Goal: Book appointment/travel/reservation

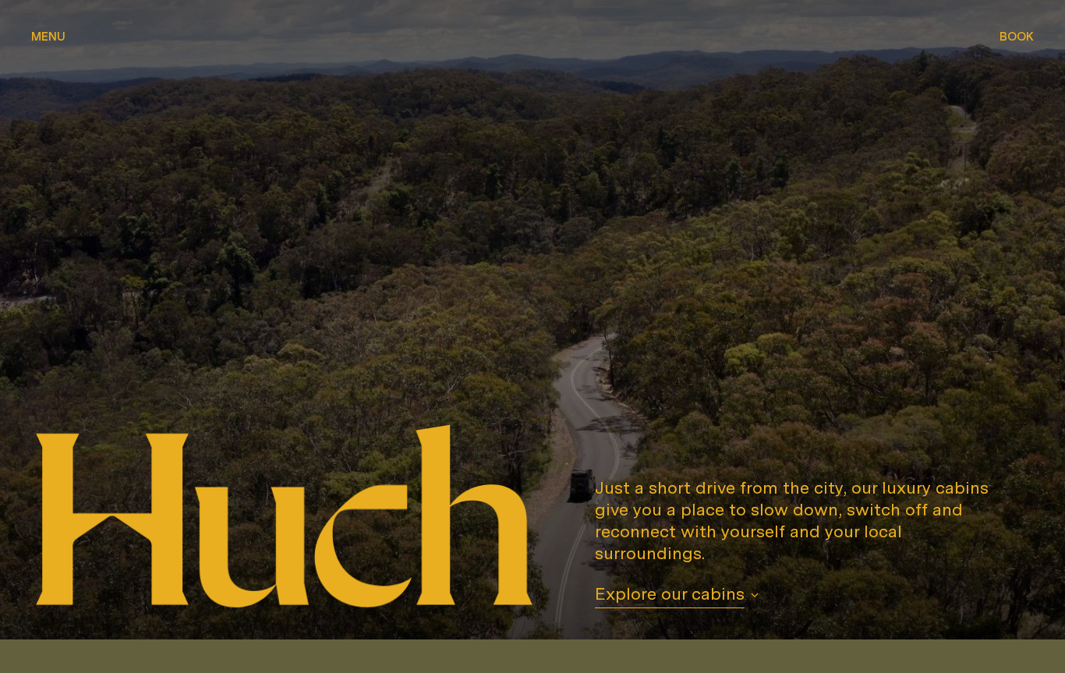
click at [669, 599] on span "Explore our cabins" at bounding box center [670, 595] width 150 height 26
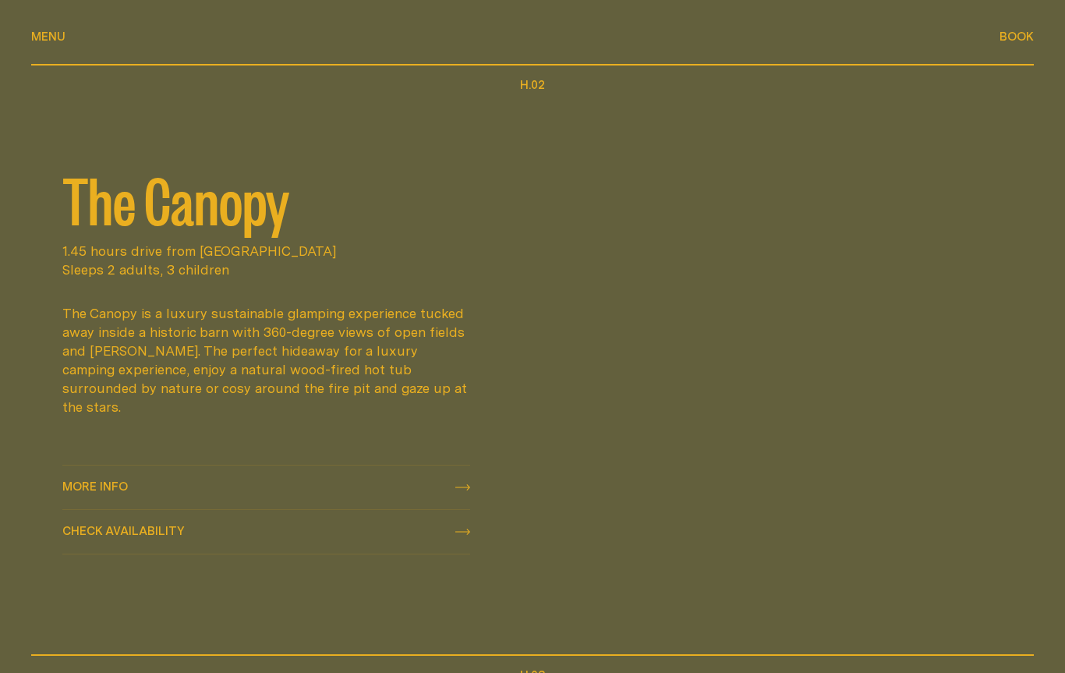
scroll to position [1218, 0]
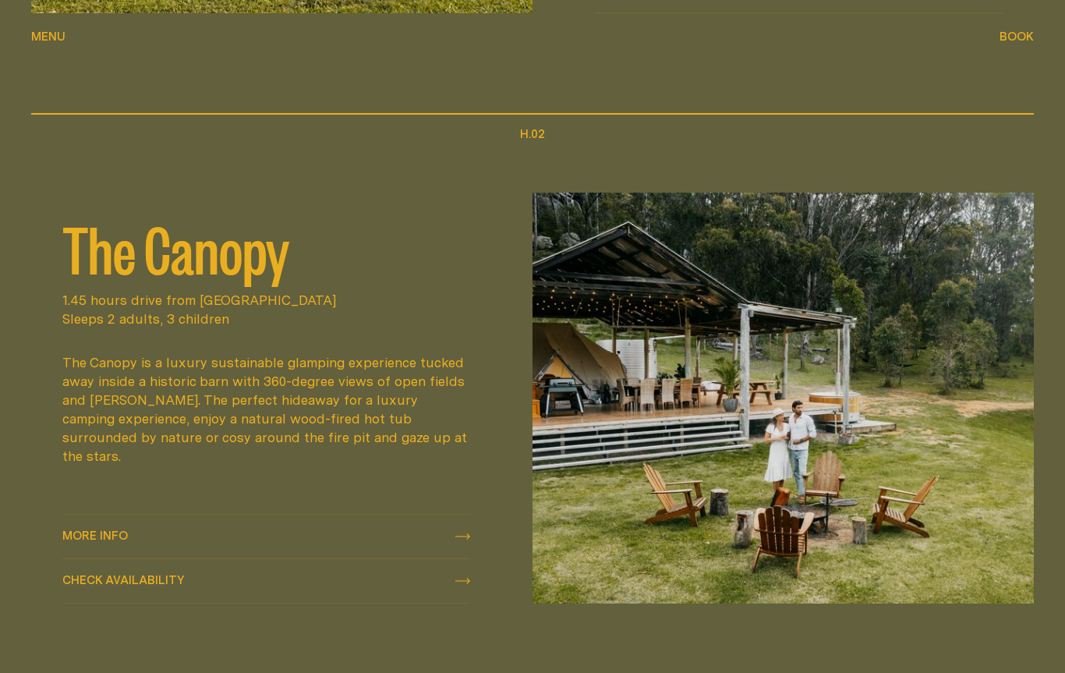
click at [108, 530] on span "More info" at bounding box center [94, 536] width 65 height 12
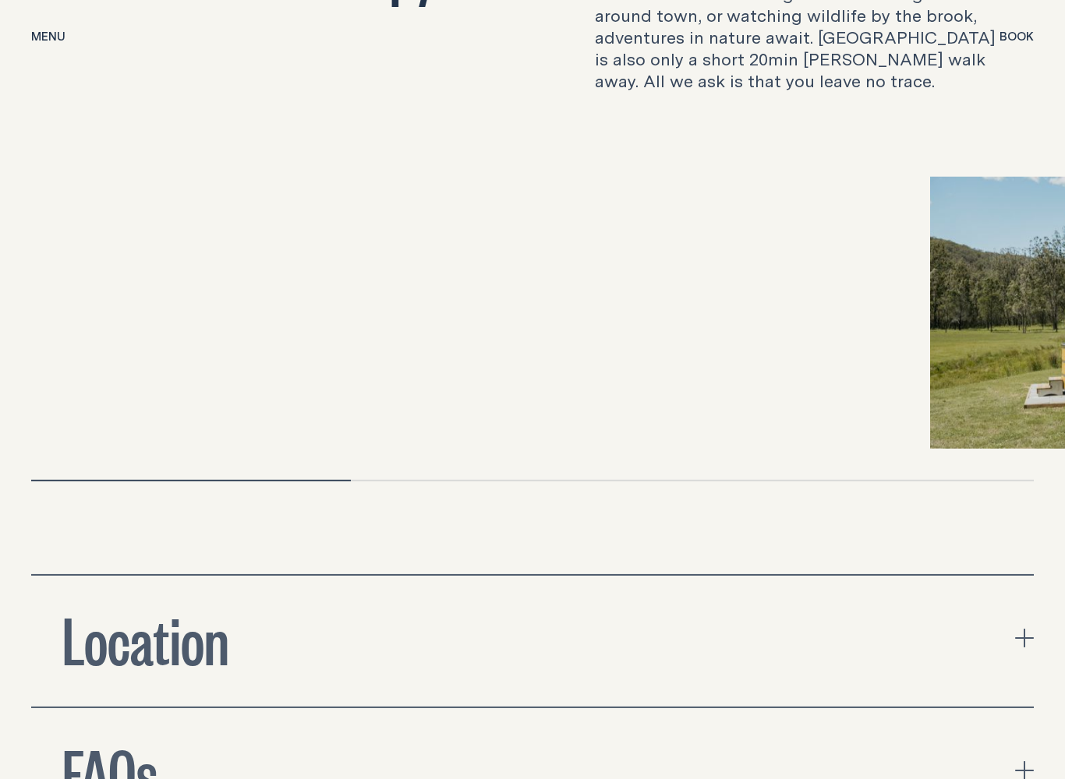
scroll to position [4752, 0]
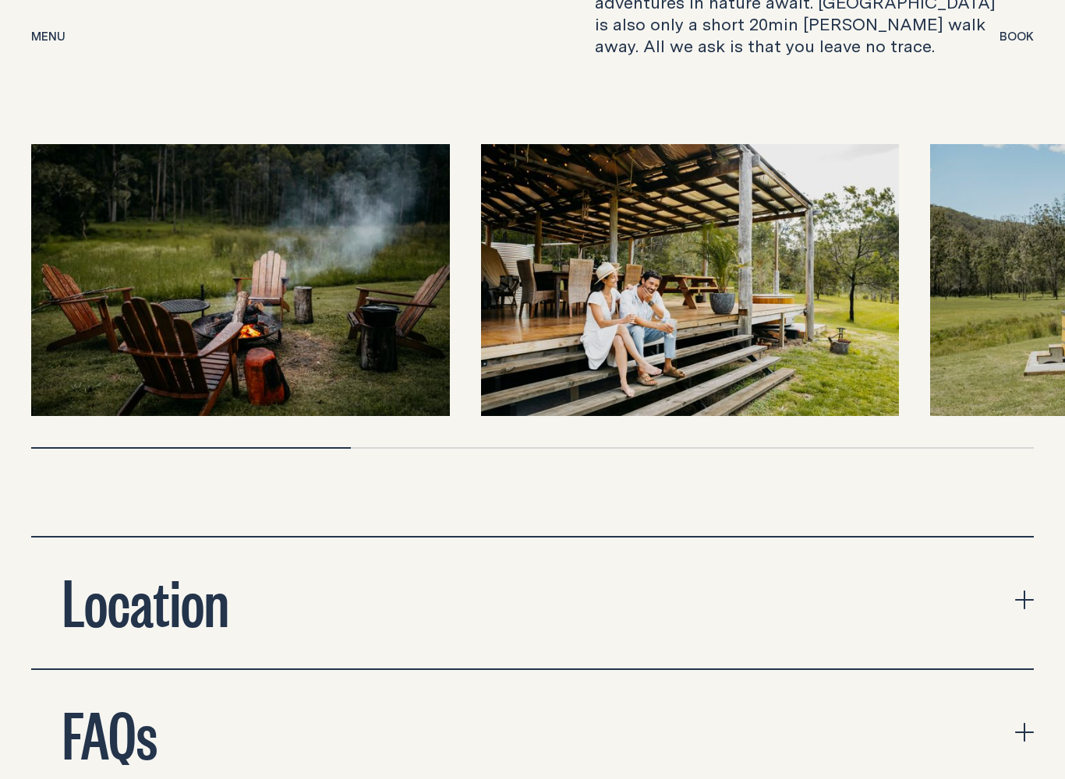
click at [238, 569] on div "Location" at bounding box center [145, 600] width 229 height 62
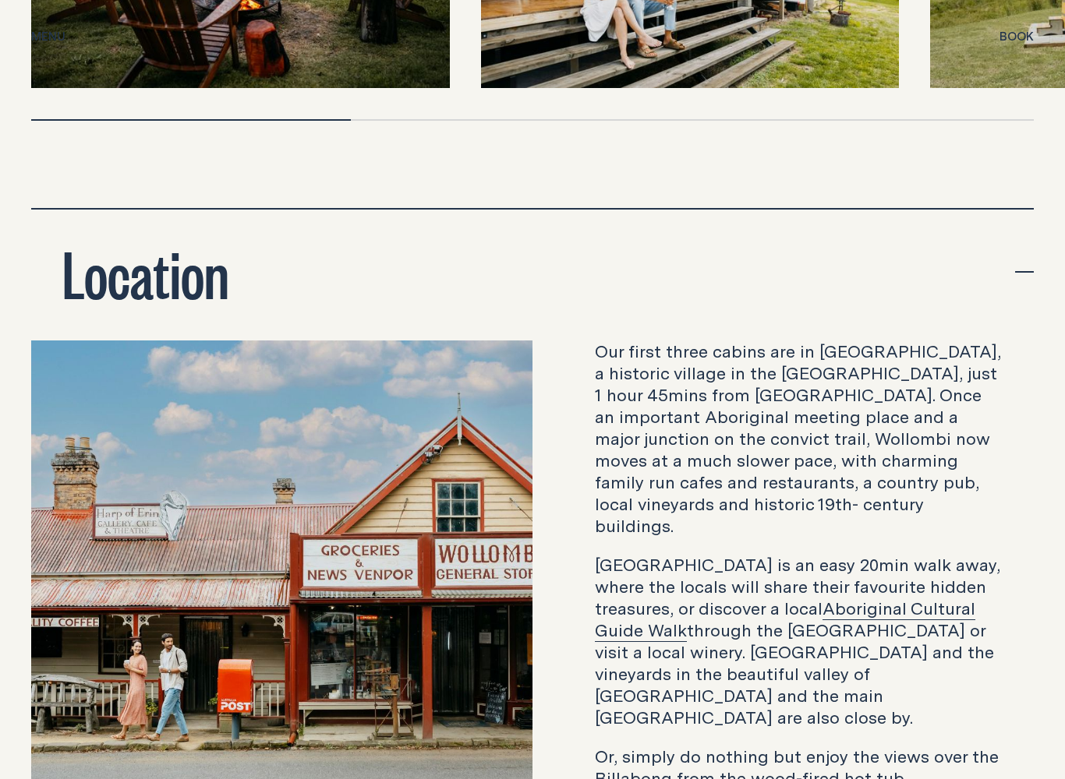
scroll to position [5081, 0]
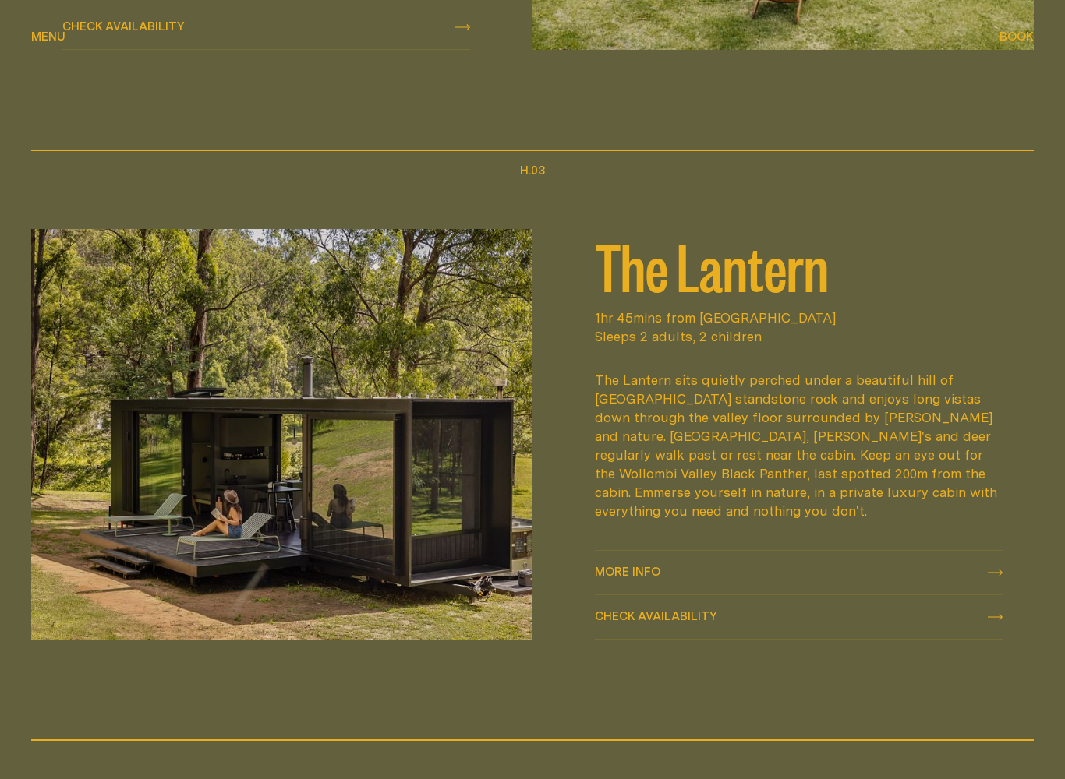
scroll to position [1920, 0]
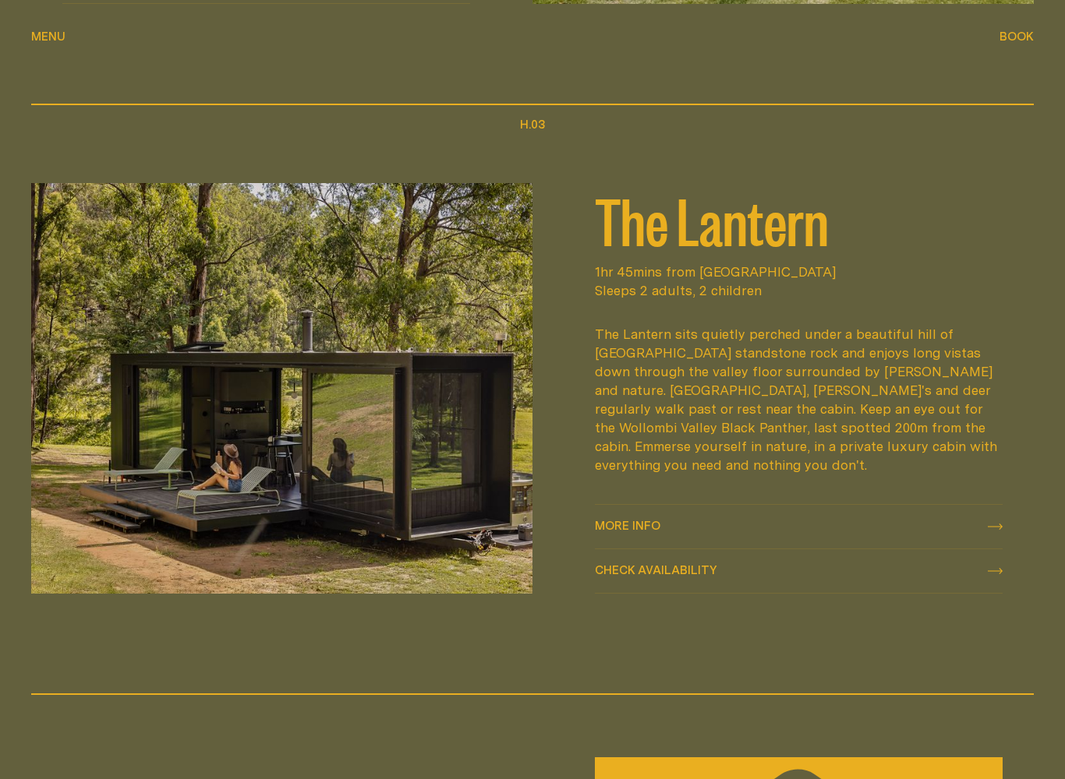
click at [599, 522] on span "More info More info" at bounding box center [627, 526] width 65 height 19
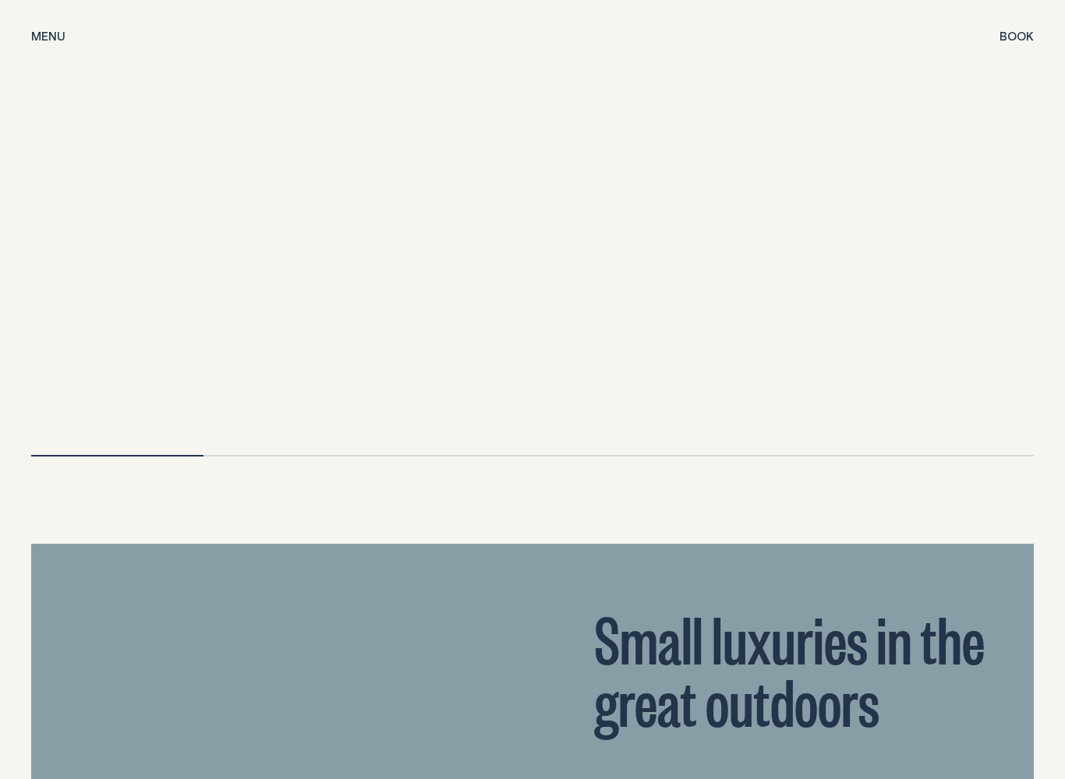
scroll to position [3467, 0]
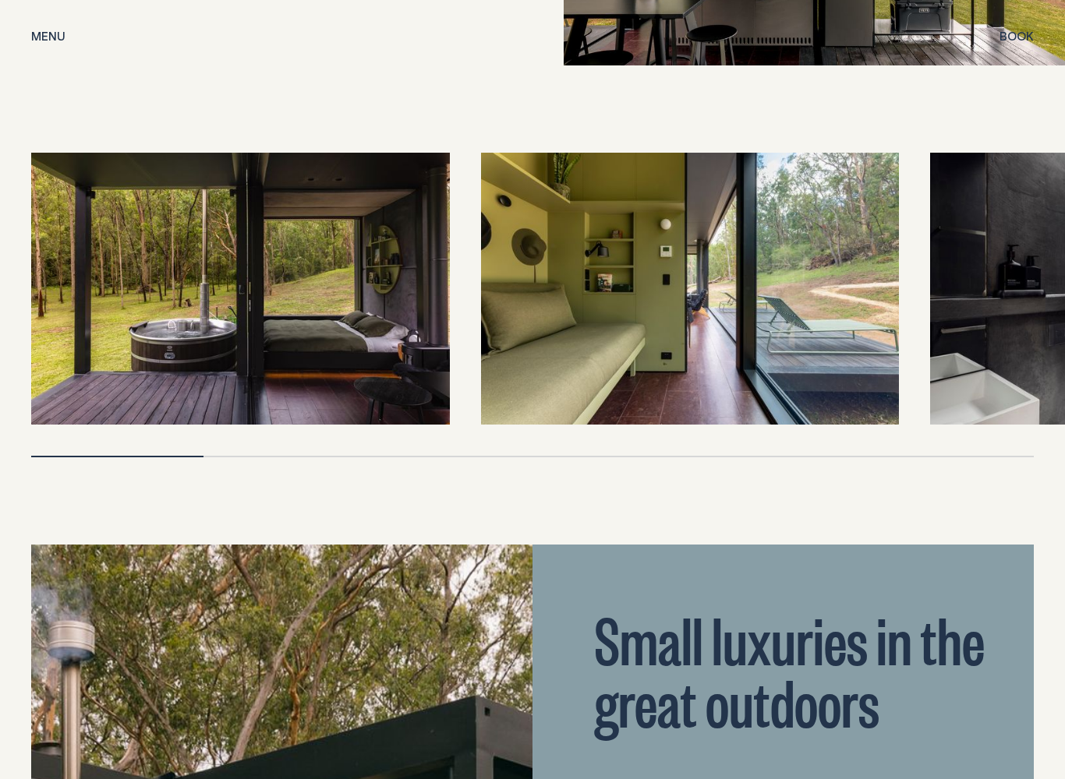
click at [355, 342] on img at bounding box center [240, 289] width 419 height 272
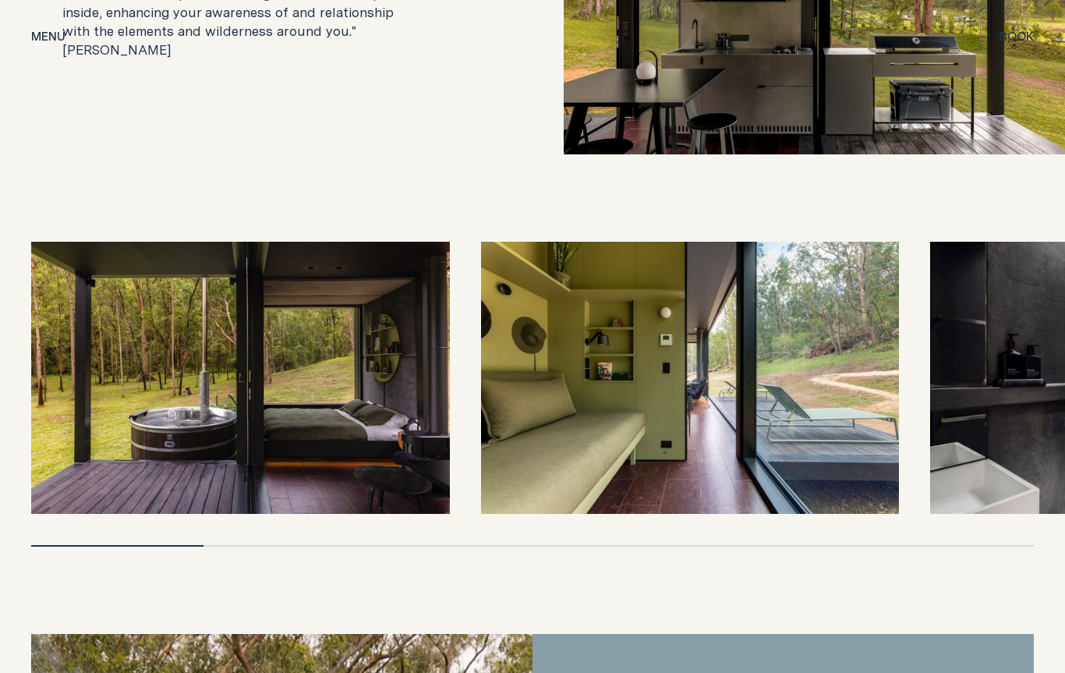
scroll to position [3319, 0]
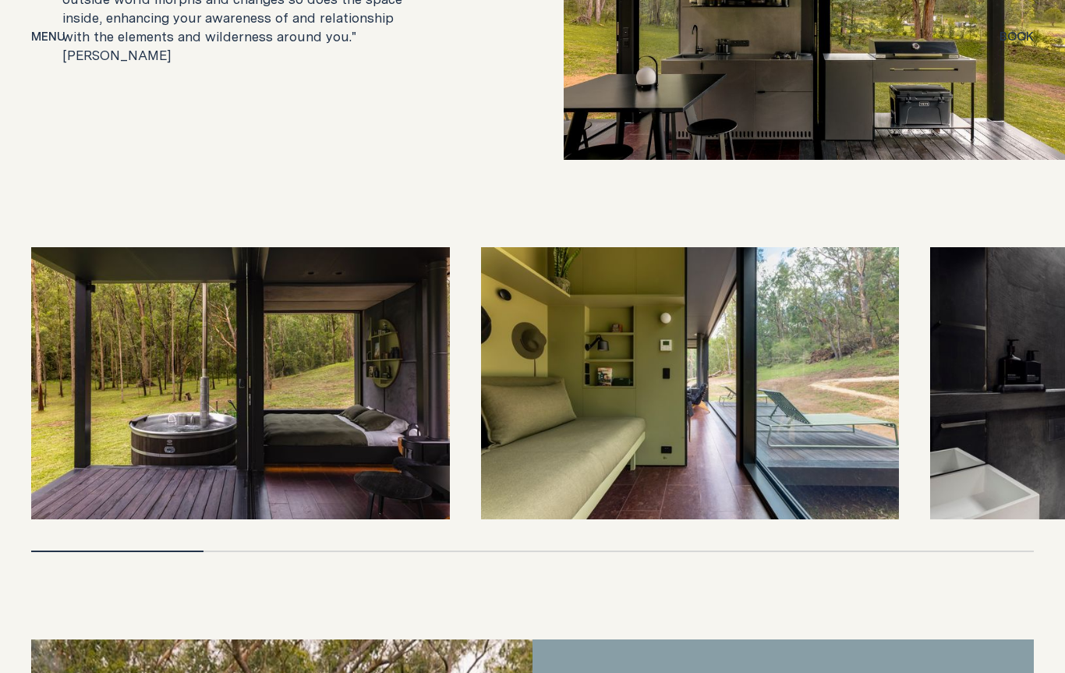
click at [540, 387] on img at bounding box center [690, 384] width 419 height 272
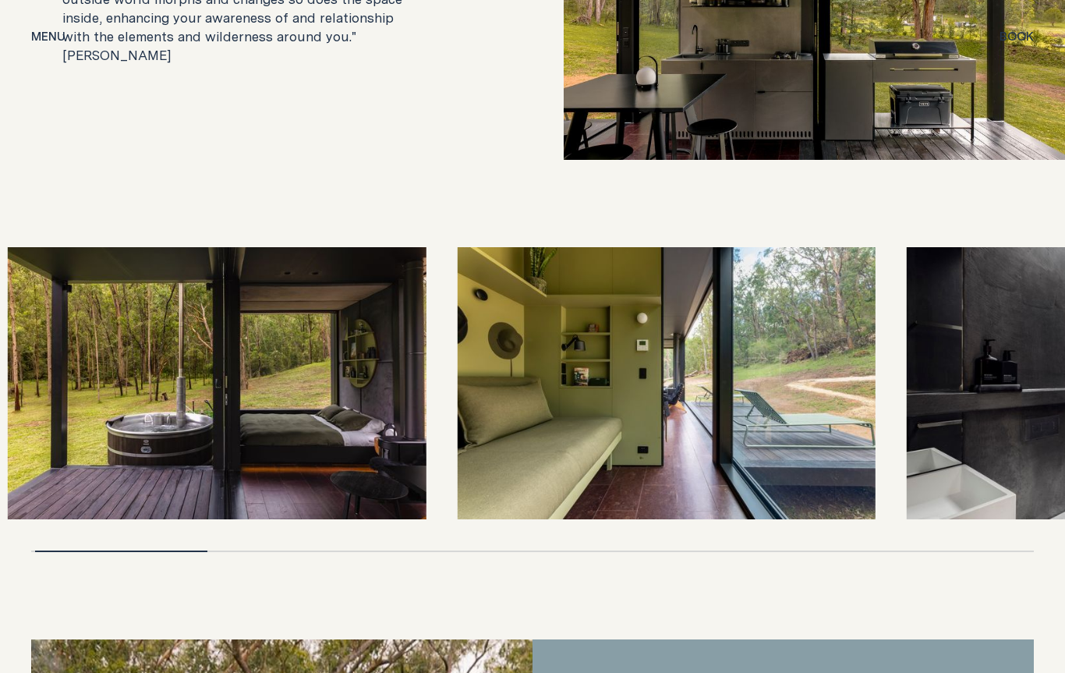
click at [337, 456] on img at bounding box center [217, 383] width 419 height 272
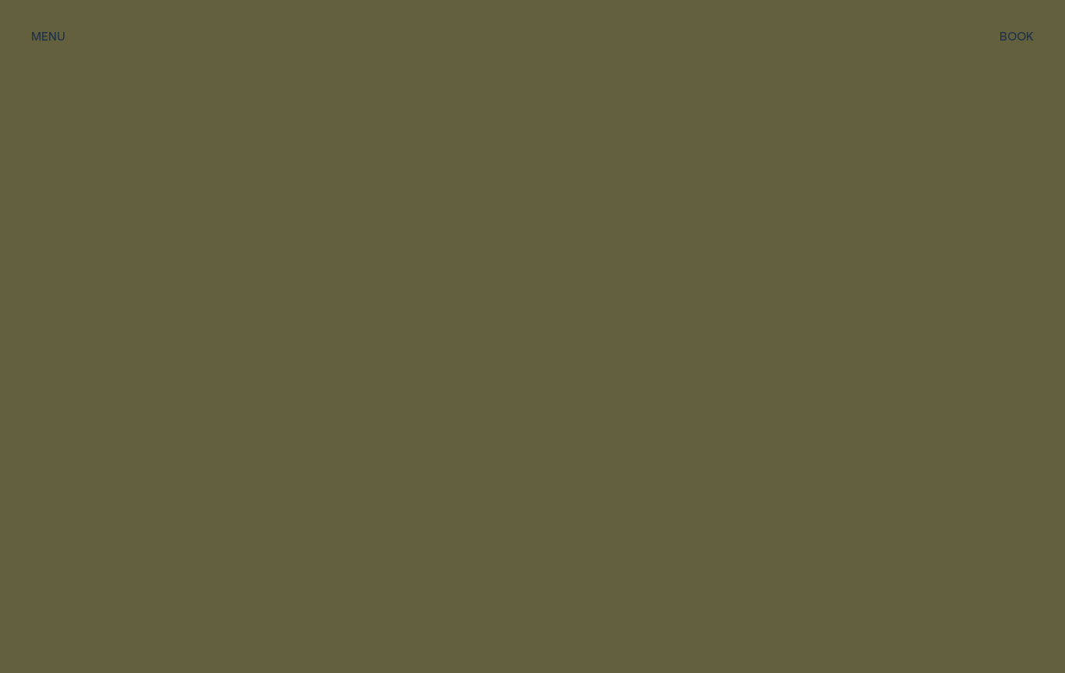
scroll to position [1920, 0]
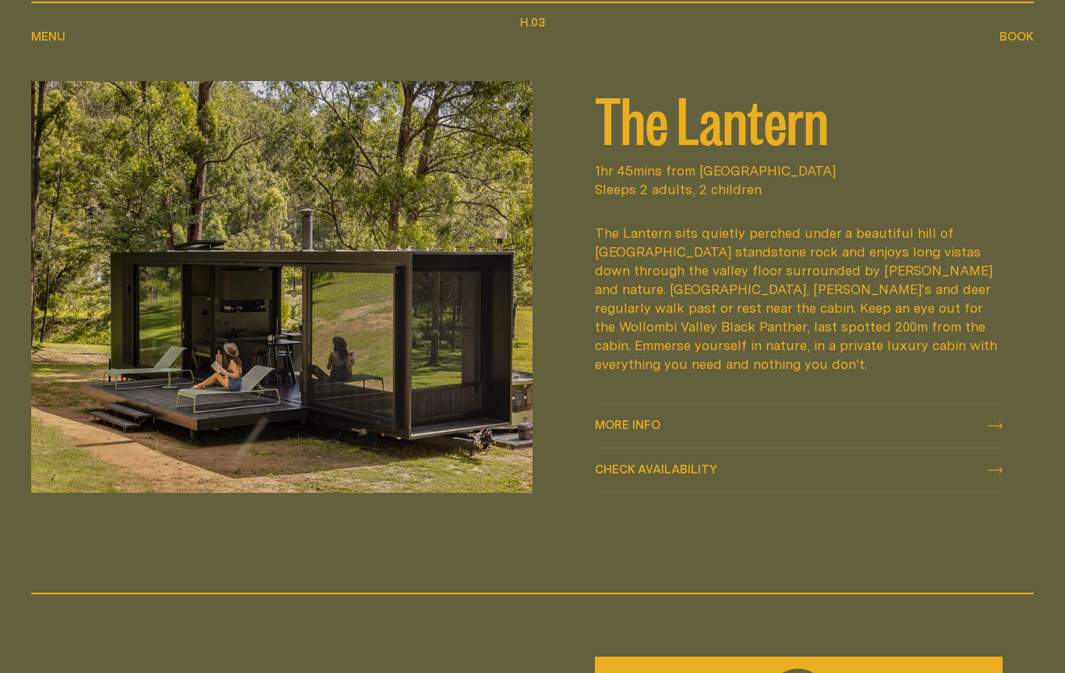
click at [617, 463] on span "Check availability" at bounding box center [656, 469] width 122 height 12
select select "******"
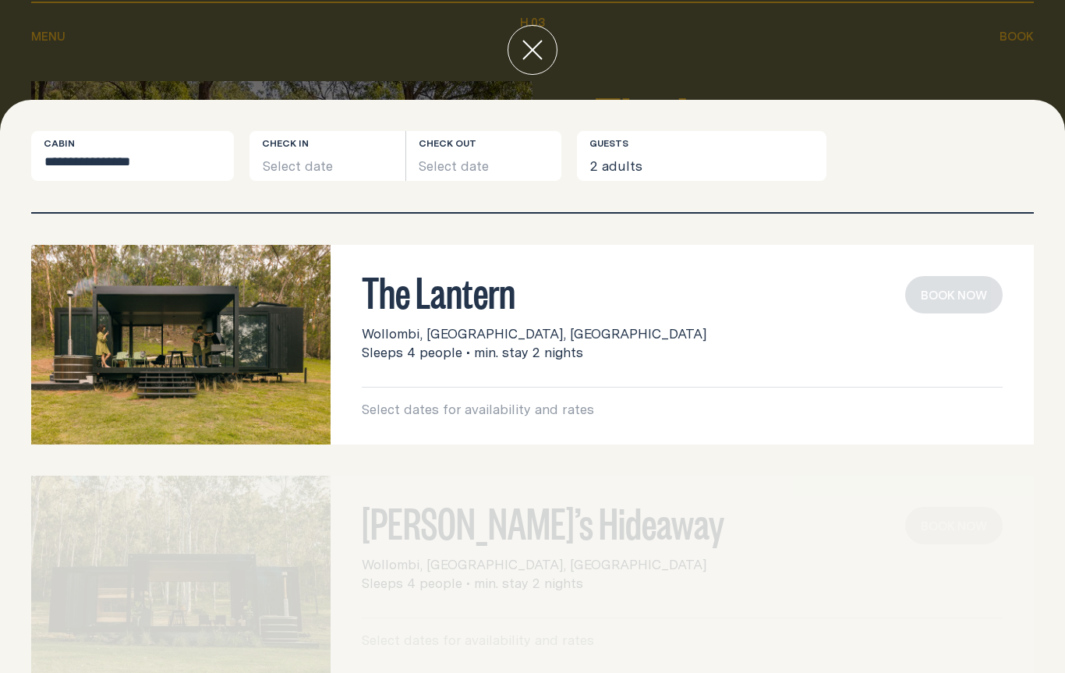
scroll to position [0, 0]
click at [443, 305] on h3 "The Lantern" at bounding box center [682, 291] width 641 height 30
click at [339, 144] on button "Select date" at bounding box center [327, 156] width 156 height 50
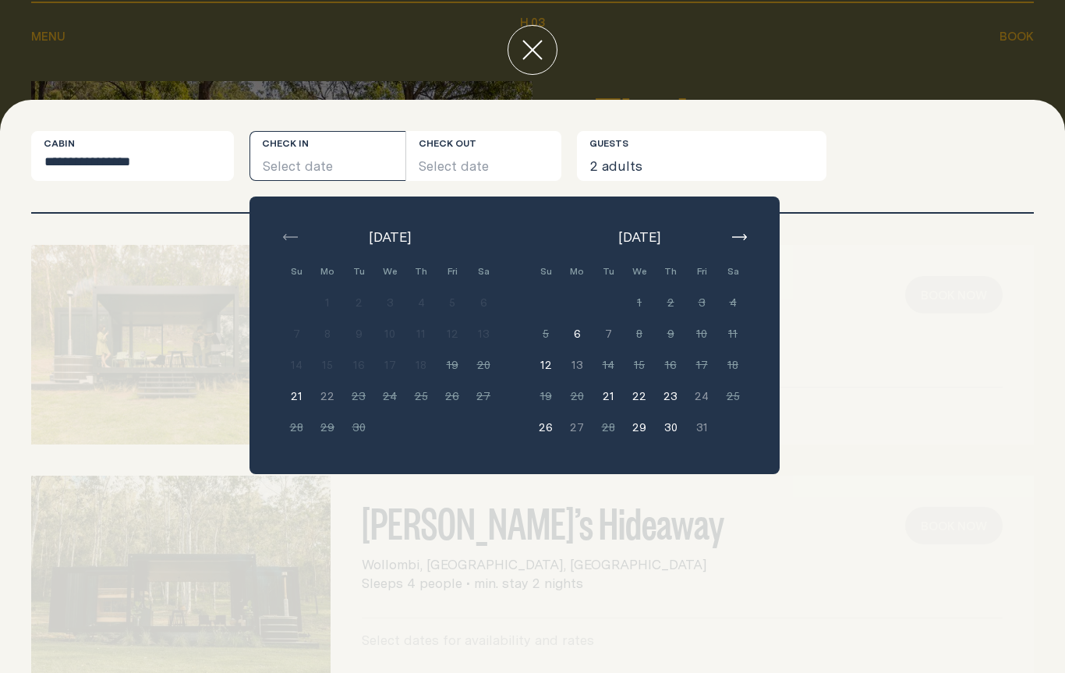
click at [740, 244] on button "button" at bounding box center [738, 237] width 19 height 19
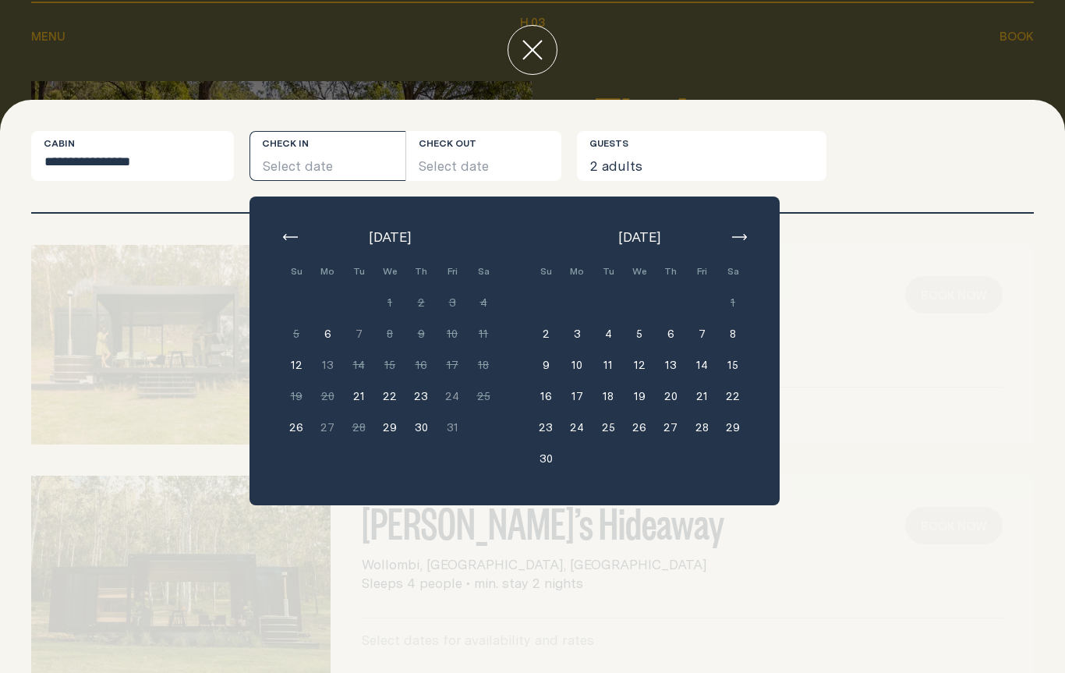
click at [741, 235] on icon "button" at bounding box center [739, 237] width 15 height 6
click at [745, 236] on icon "button" at bounding box center [739, 237] width 15 height 6
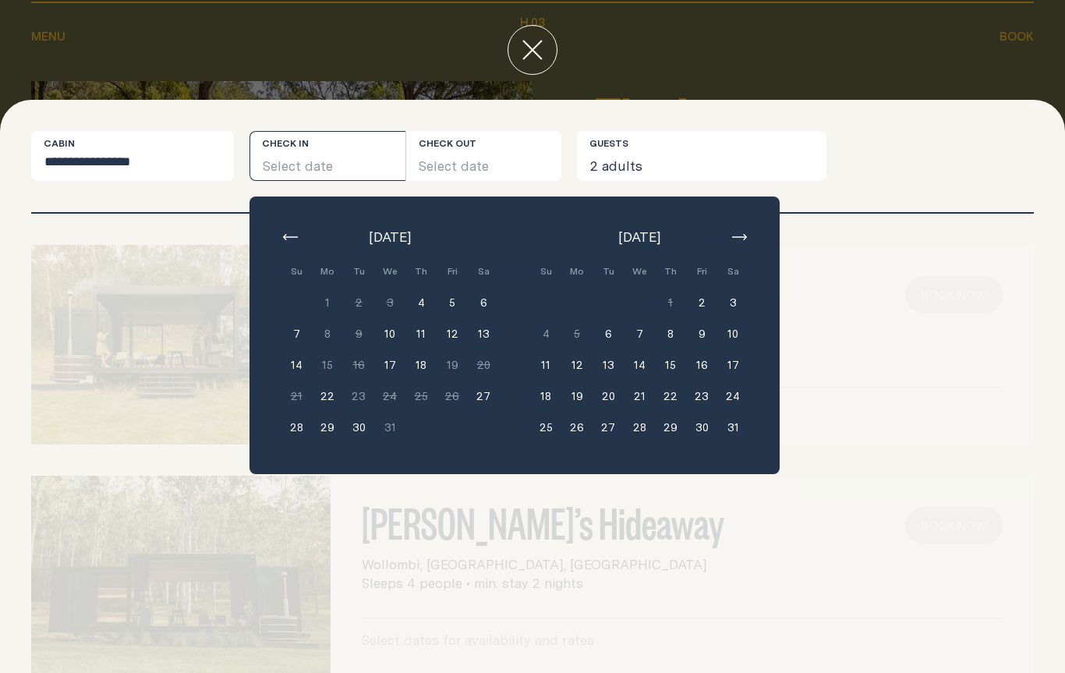
click at [671, 332] on button "8" at bounding box center [670, 333] width 31 height 31
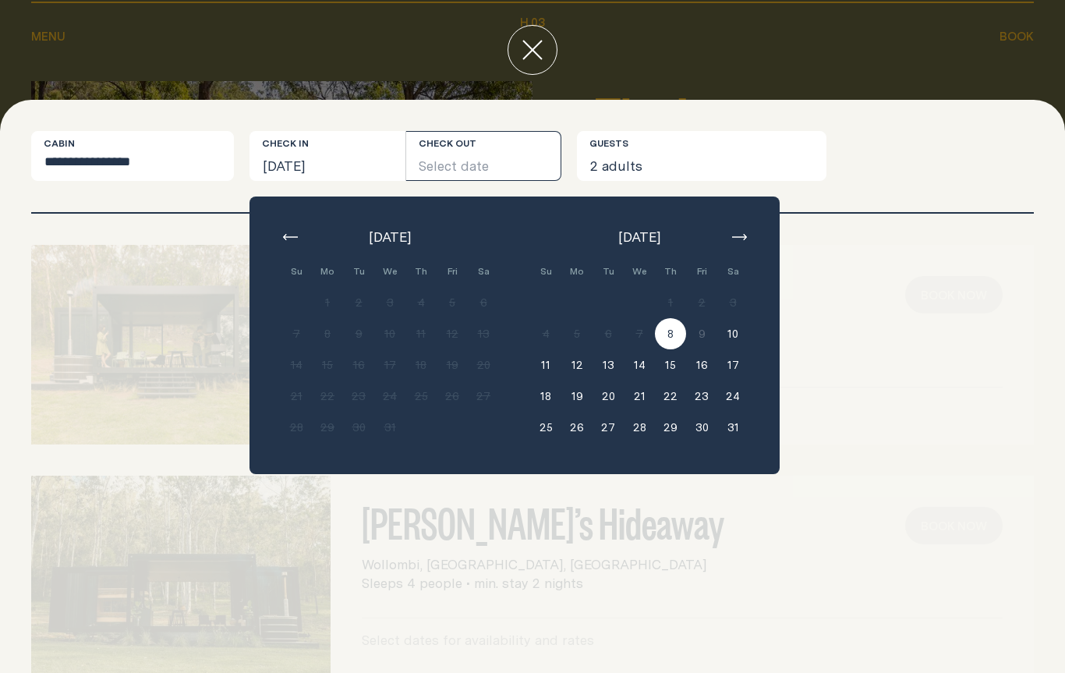
click at [548, 367] on button "11" at bounding box center [545, 364] width 31 height 31
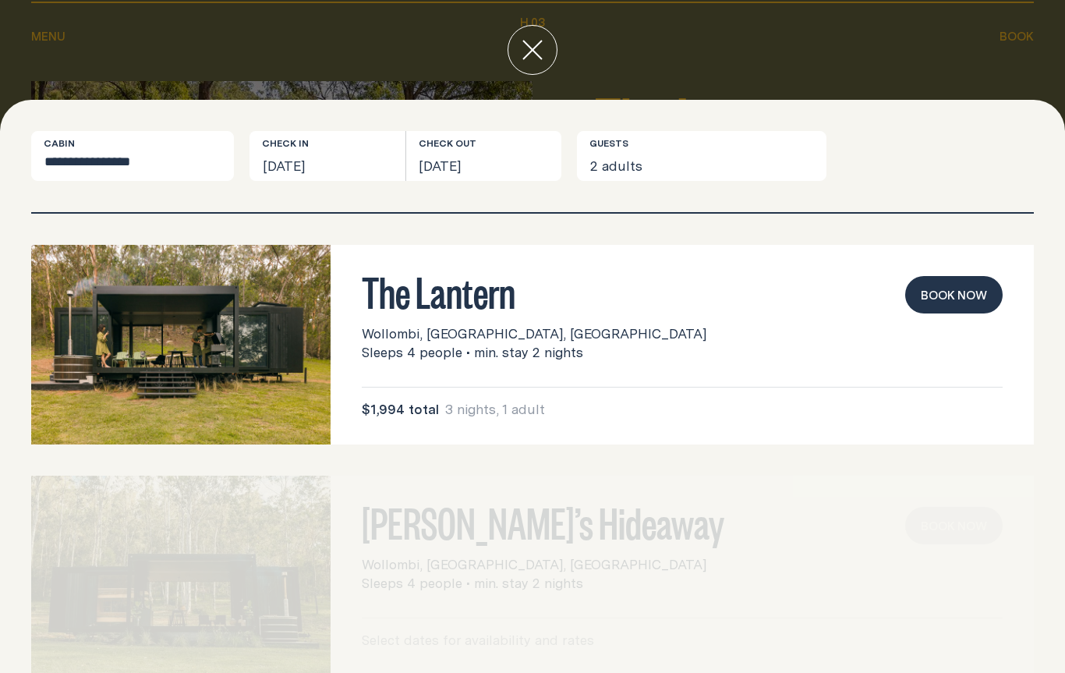
click at [329, 154] on button "[DATE]" at bounding box center [327, 156] width 156 height 50
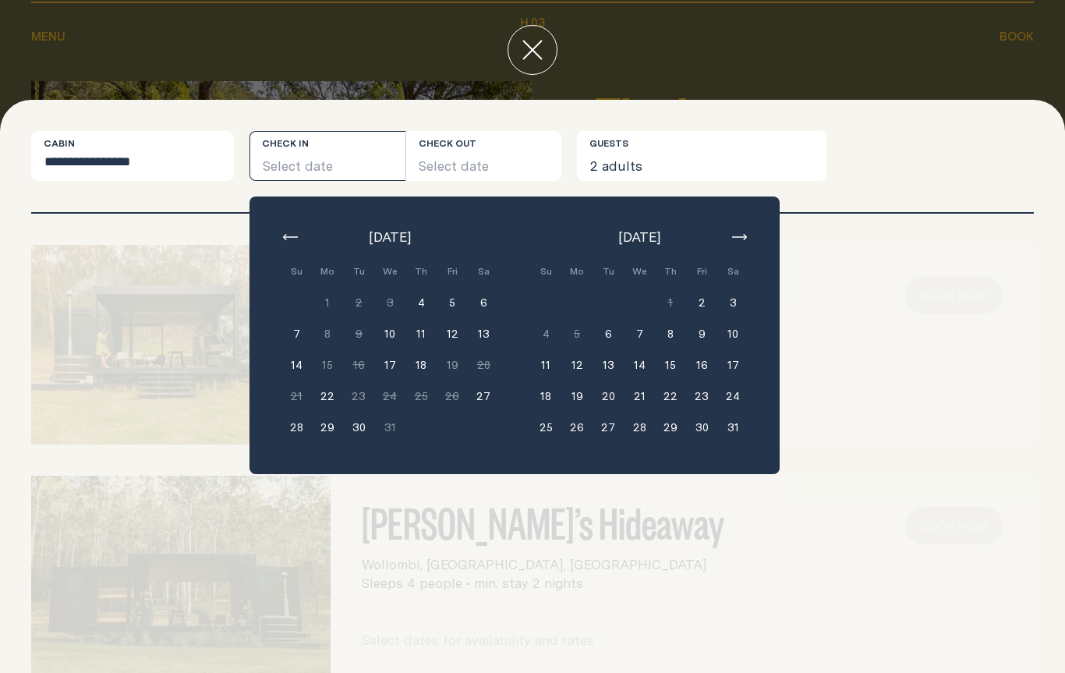
click at [620, 335] on button "6" at bounding box center [607, 333] width 31 height 31
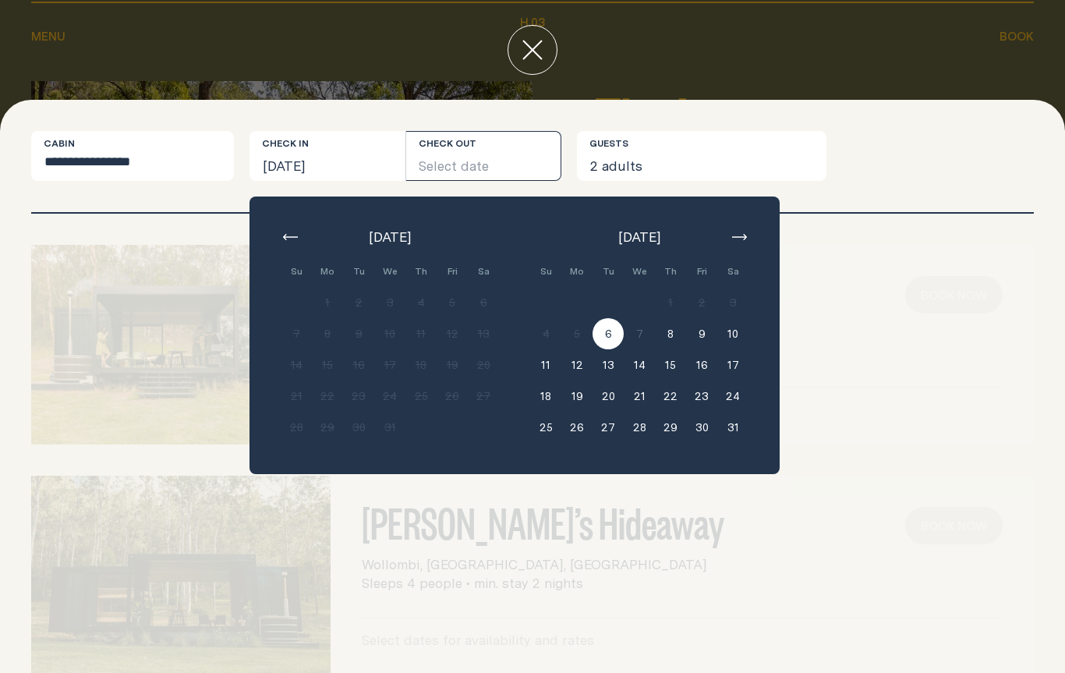
click at [671, 337] on button "8" at bounding box center [670, 333] width 31 height 31
